Goal: Transaction & Acquisition: Purchase product/service

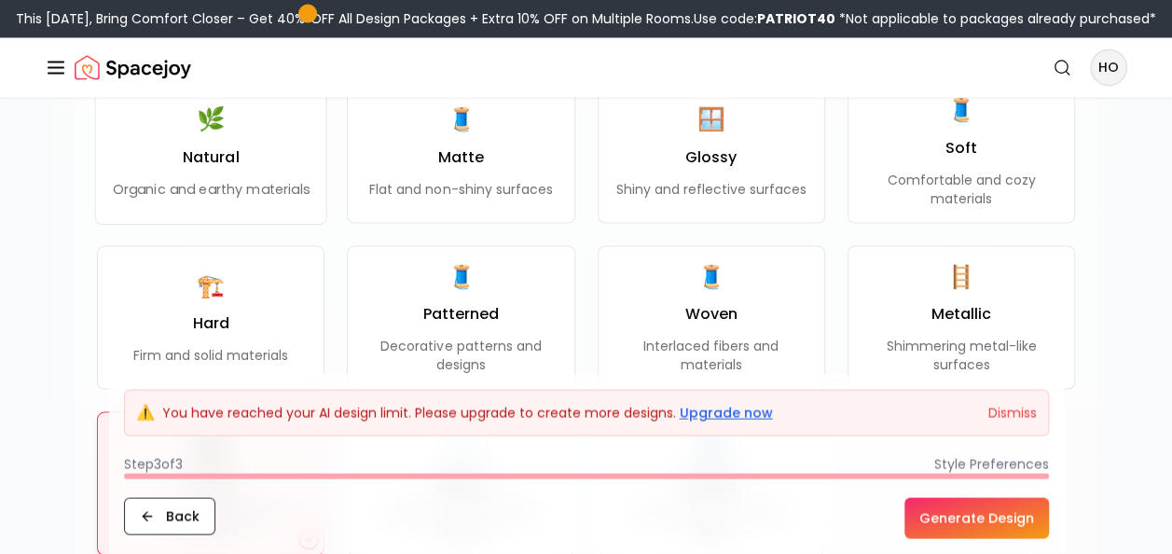
scroll to position [1607, 0]
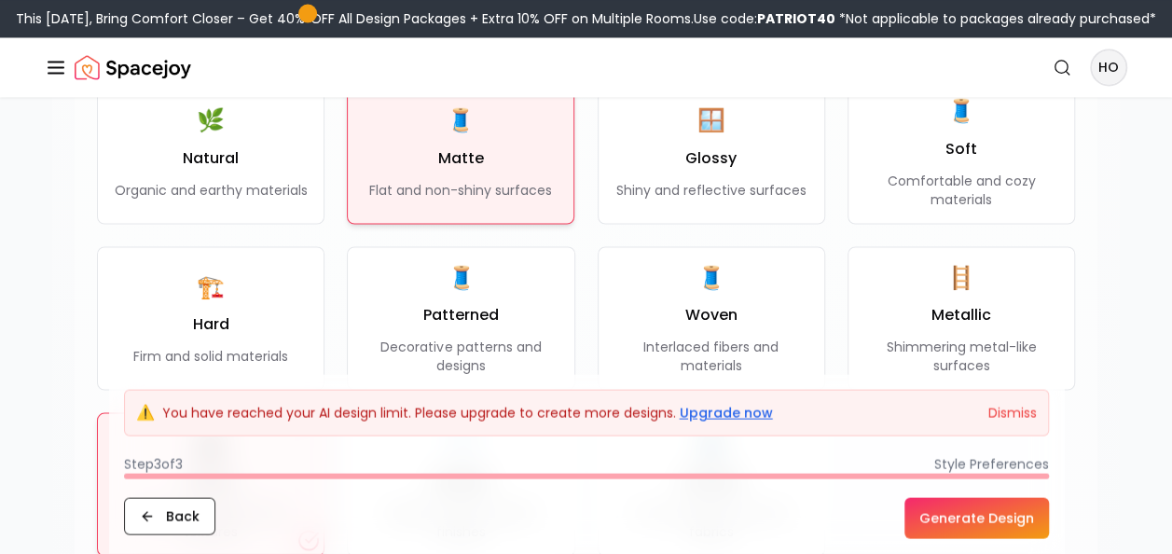
click at [466, 194] on p "Flat and non-shiny surfaces" at bounding box center [460, 189] width 183 height 19
click at [959, 525] on button "Generate Design" at bounding box center [977, 518] width 145 height 41
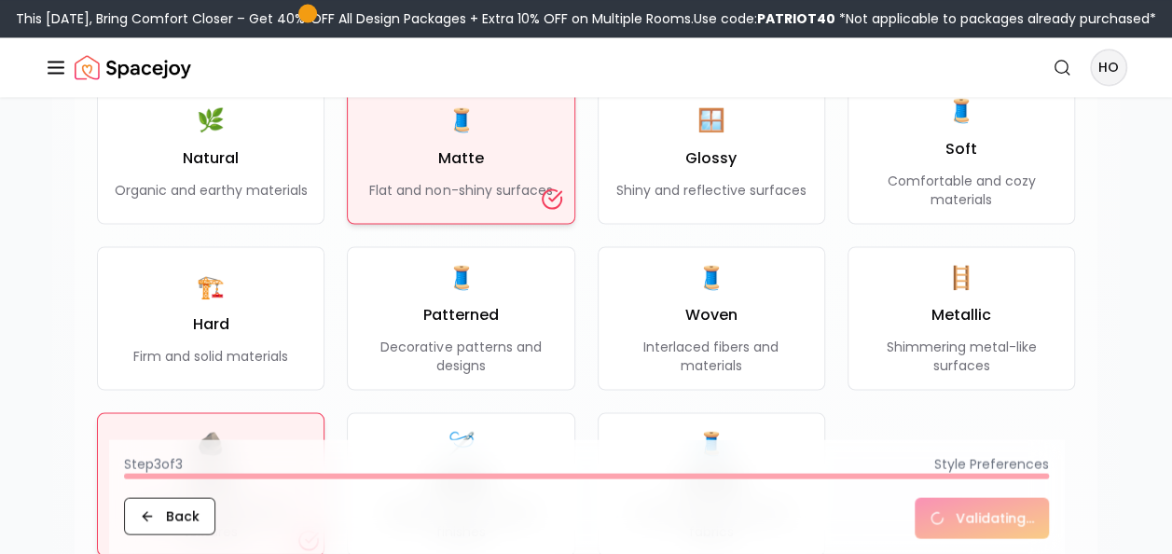
click at [830, 160] on div "🧵 Smooth Smooth and sleek surfaces 🧵 Textured Varied textures and patterns 🪵 Ru…" at bounding box center [586, 244] width 978 height 623
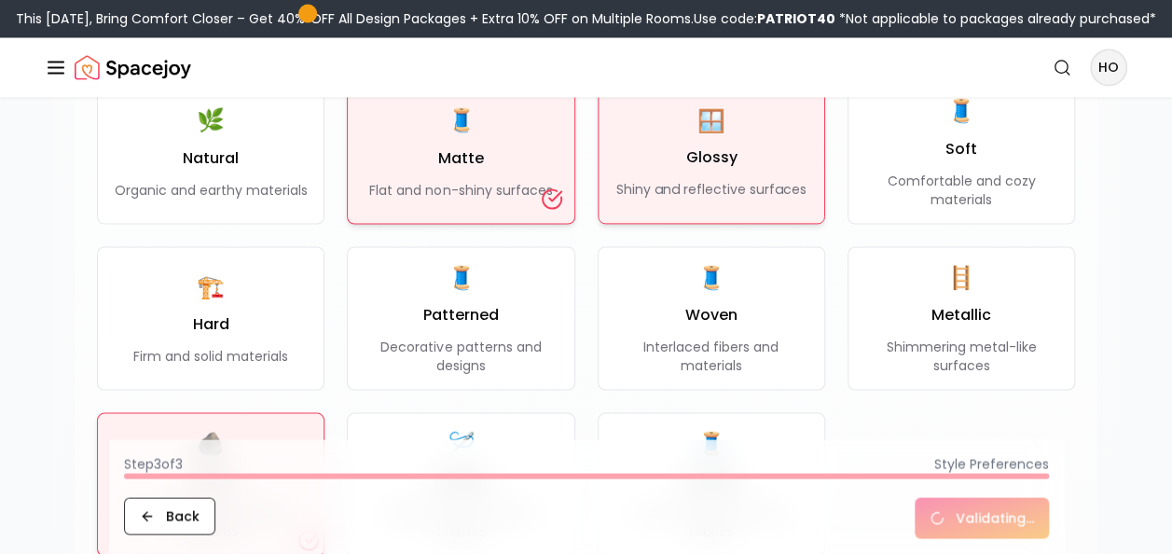
click at [741, 158] on div "🪟 Glossy Shiny and reflective surfaces" at bounding box center [711, 151] width 190 height 93
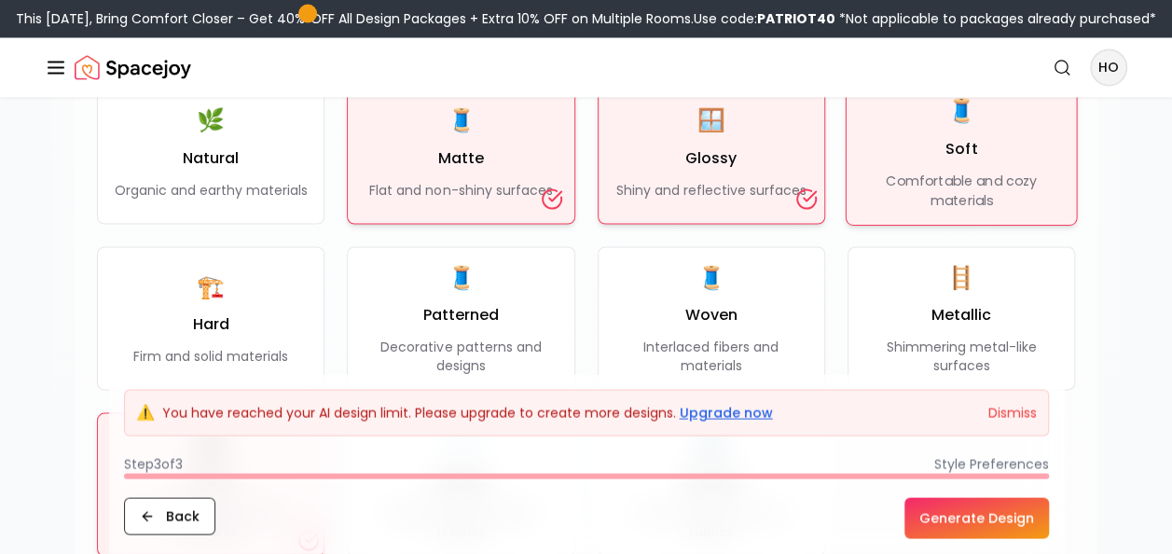
click at [944, 172] on p "Comfortable and cozy materials" at bounding box center [962, 191] width 200 height 38
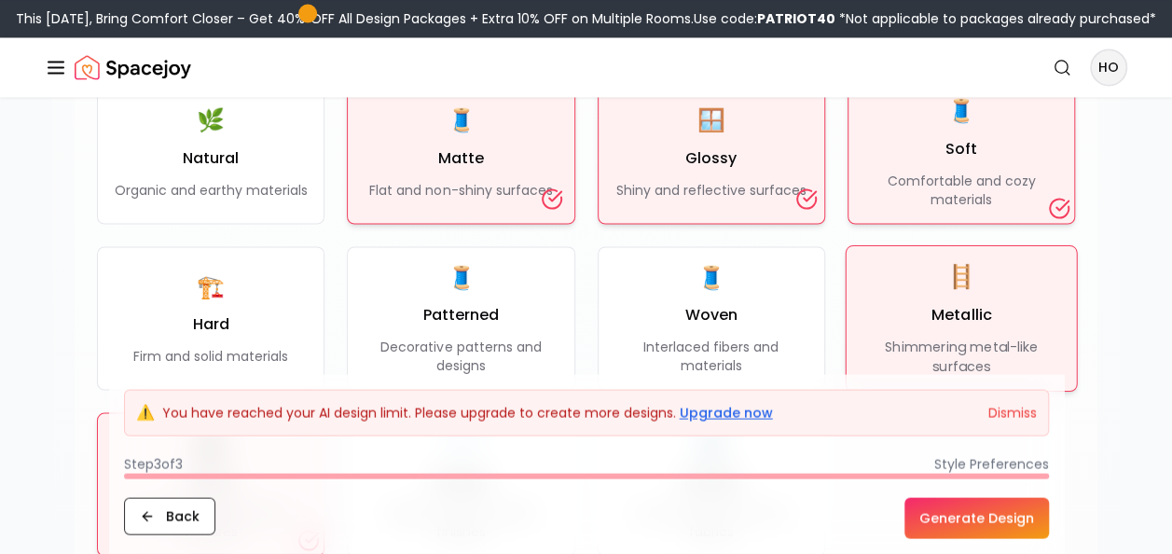
click at [879, 345] on p "Shimmering metal-like surfaces" at bounding box center [962, 357] width 200 height 38
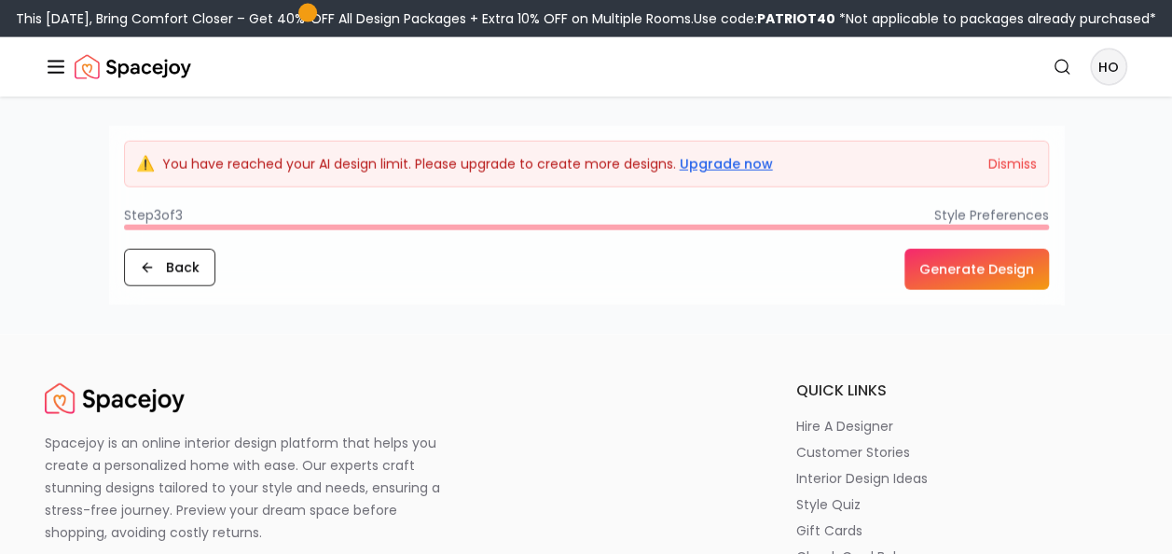
scroll to position [2127, 0]
click at [943, 258] on button "Generate Design" at bounding box center [977, 268] width 145 height 41
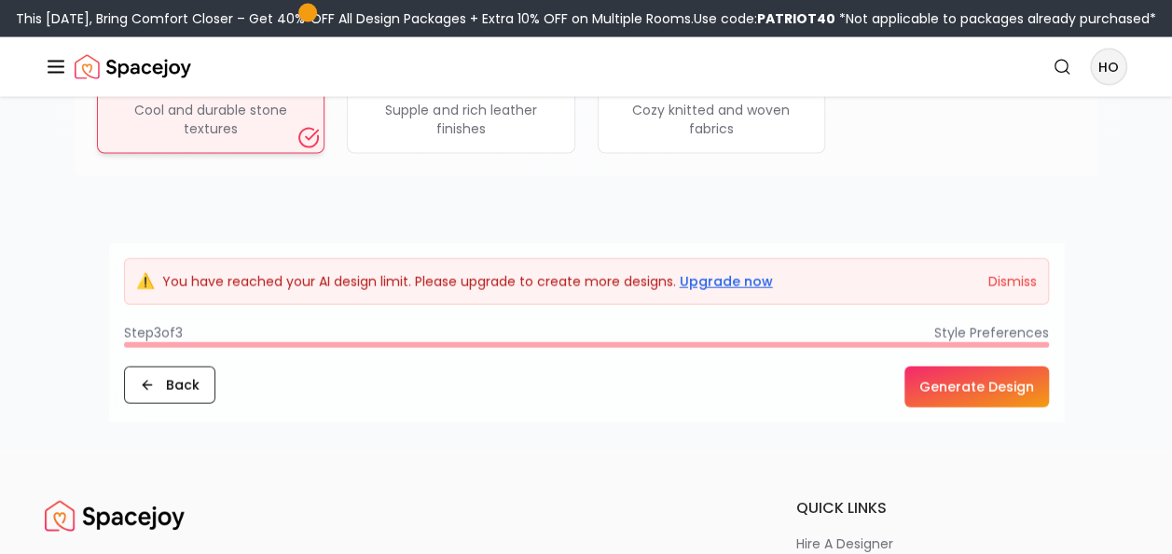
scroll to position [2067, 0]
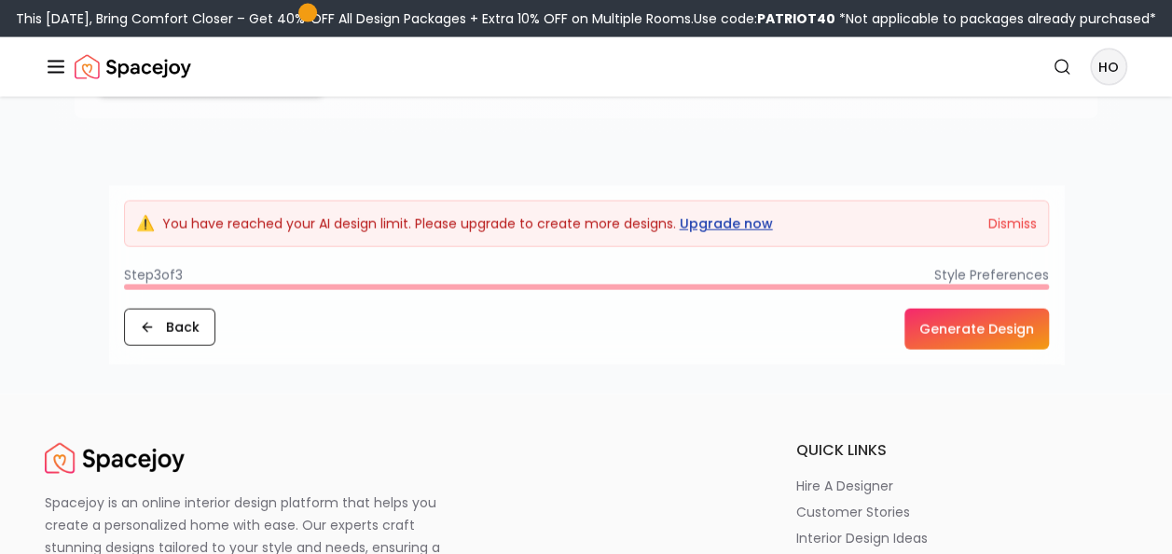
click at [713, 222] on link "Upgrade now" at bounding box center [726, 224] width 93 height 19
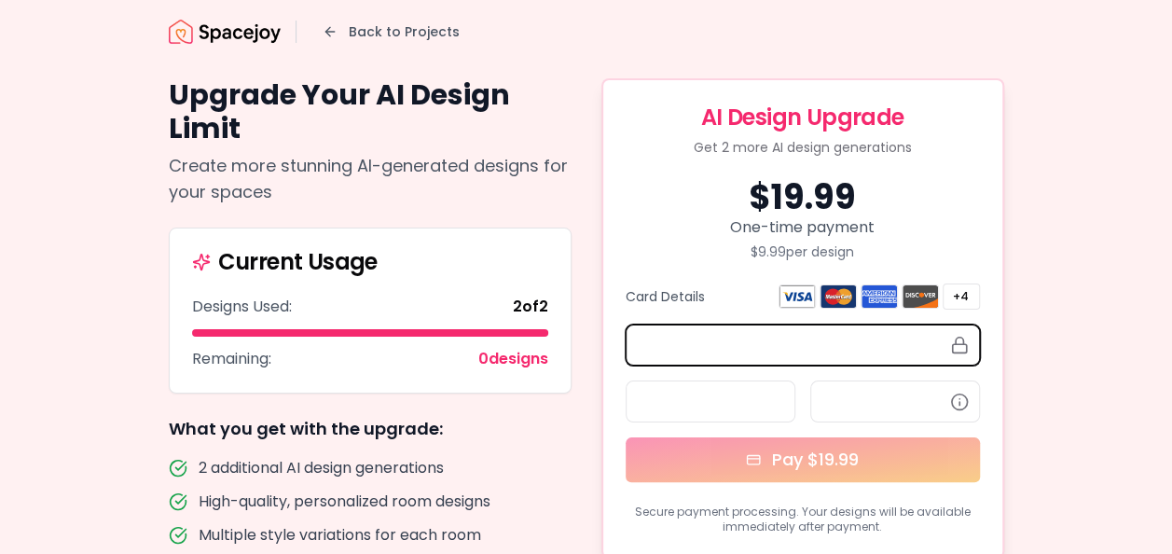
click at [791, 300] on img at bounding box center [797, 296] width 37 height 24
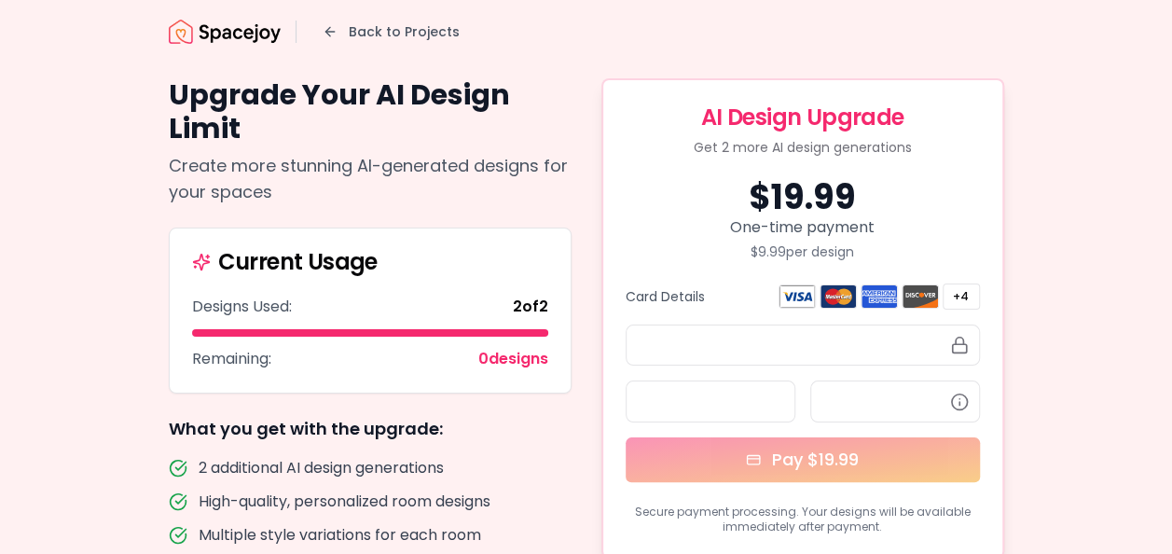
click at [919, 298] on img at bounding box center [920, 296] width 37 height 24
drag, startPoint x: 919, startPoint y: 298, endPoint x: 889, endPoint y: 312, distance: 33.0
click at [889, 312] on div "Card Details +4 Pay $ 19.99" at bounding box center [803, 383] width 354 height 199
